Goal: Information Seeking & Learning: Find specific fact

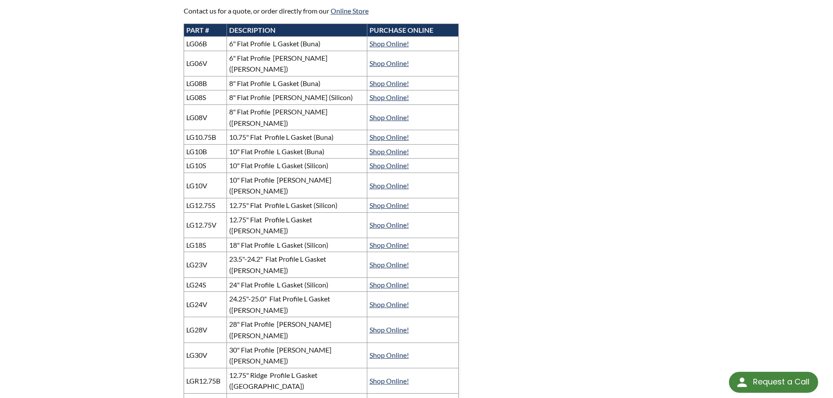
scroll to position [393, 0]
click at [389, 376] on link "Shop Online!" at bounding box center [388, 380] width 39 height 8
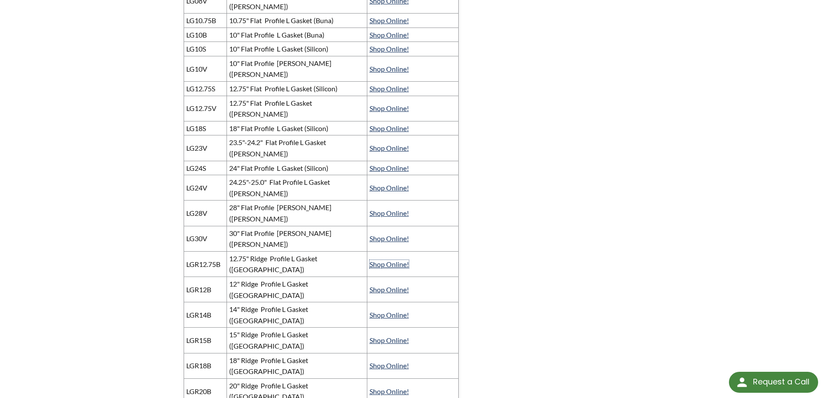
scroll to position [524, 0]
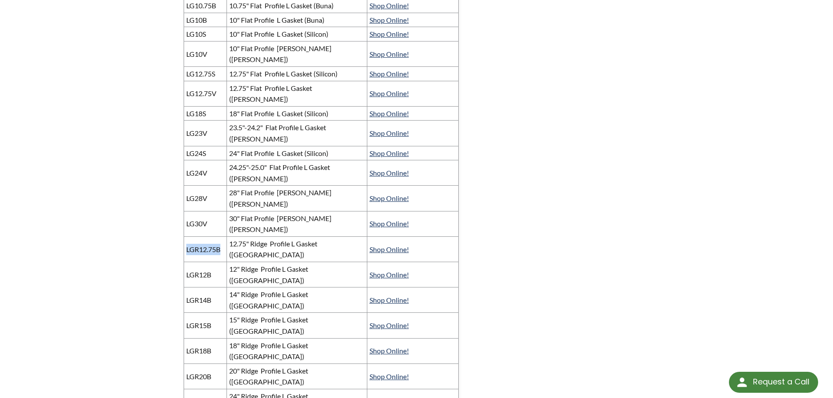
drag, startPoint x: 187, startPoint y: 154, endPoint x: 221, endPoint y: 154, distance: 34.1
click at [221, 236] on td "LGR12.75B" at bounding box center [205, 248] width 43 height 25
copy td "LGR12.75B"
click at [301, 262] on td "12" Ridge Profile L Gasket ([GEOGRAPHIC_DATA])" at bounding box center [297, 274] width 140 height 25
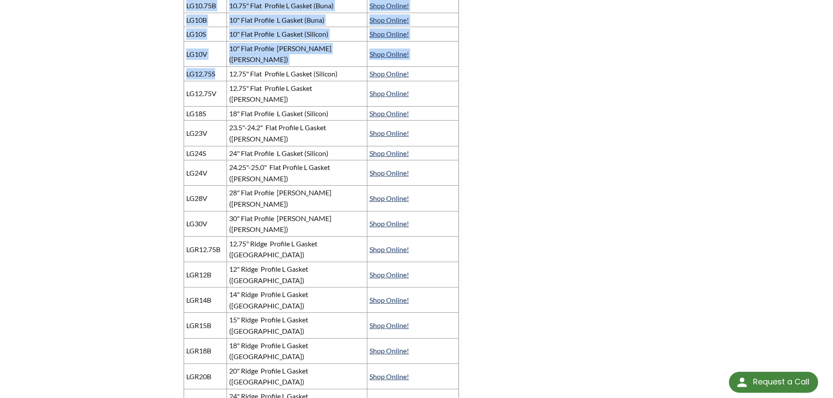
drag, startPoint x: 217, startPoint y: 41, endPoint x: 179, endPoint y: 39, distance: 38.1
click at [179, 39] on div "LACO offers a wide range of Vacuum Chamber L-Gaskets for use with cylindrical a…" at bounding box center [321, 207] width 286 height 880
click at [184, 40] on table "PART # DESCRIPTION PURCHASE ONLINE LG06B 6" Flat Profile L Gasket (Buna) Shop O…" at bounding box center [321, 263] width 275 height 742
click at [193, 67] on td "LG12.75S" at bounding box center [205, 74] width 43 height 14
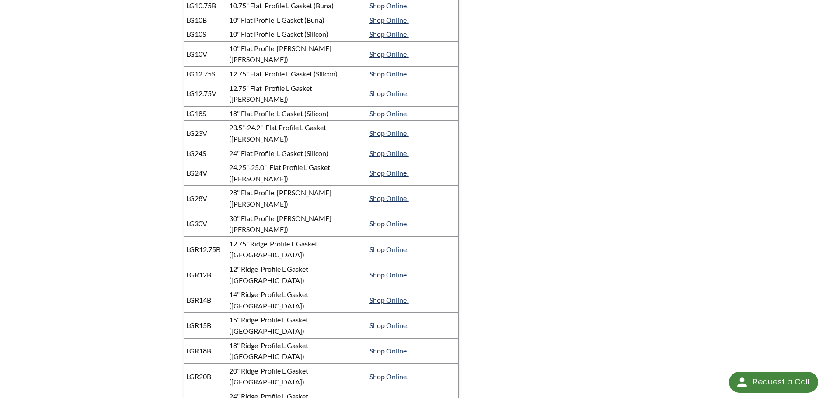
click at [187, 81] on td "LG12.75V" at bounding box center [205, 93] width 43 height 25
drag, startPoint x: 186, startPoint y: 54, endPoint x: 217, endPoint y: 57, distance: 30.7
click at [218, 81] on td "LG12.75V" at bounding box center [205, 93] width 43 height 25
copy td "LG12.75V"
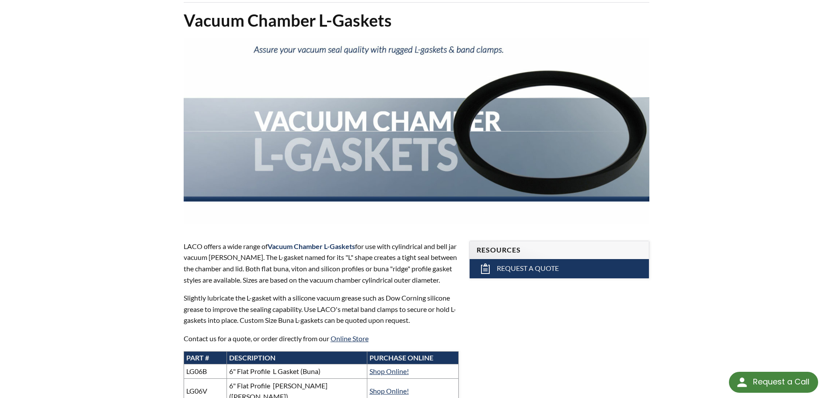
scroll to position [131, 0]
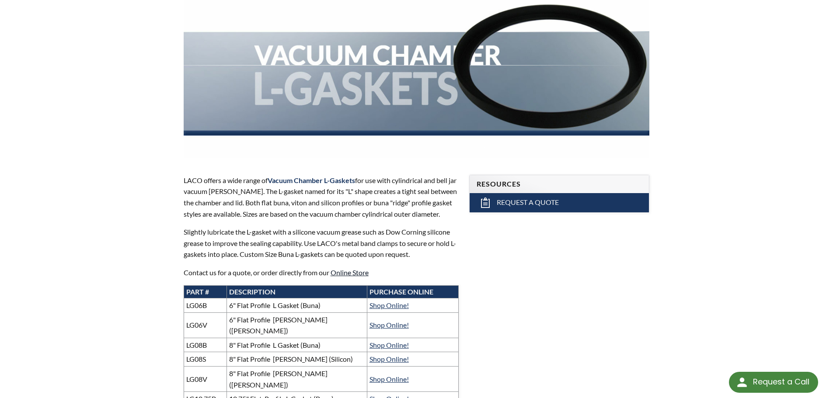
click at [350, 271] on link "Online Store" at bounding box center [349, 272] width 38 height 8
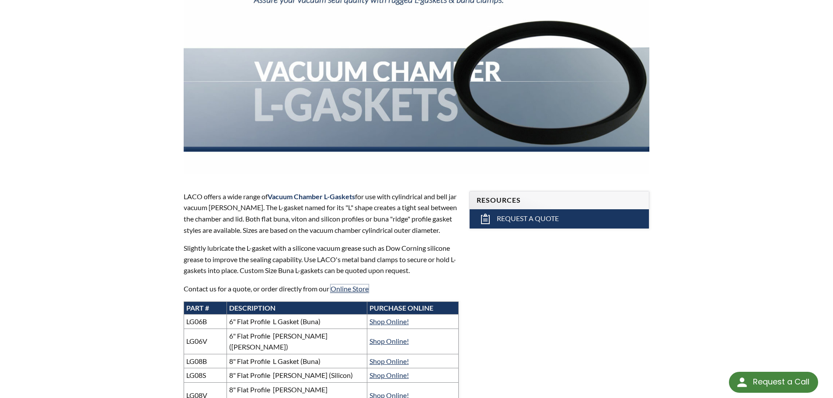
scroll to position [175, 0]
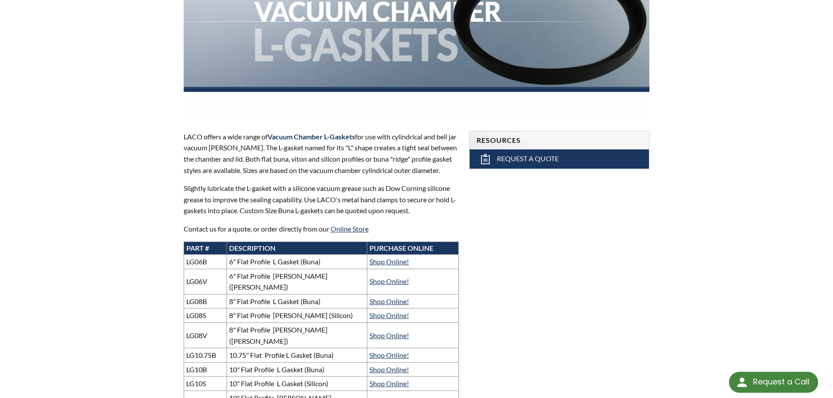
click at [358, 223] on p "Contact us for a quote, or order directly from our Online Store" at bounding box center [321, 228] width 275 height 11
click at [360, 230] on link "Online Store" at bounding box center [349, 229] width 38 height 8
